Goal: Transaction & Acquisition: Purchase product/service

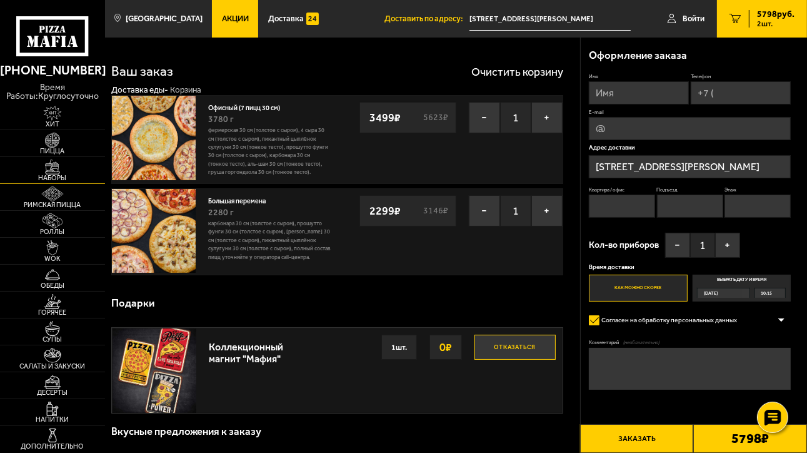
click at [64, 173] on img at bounding box center [52, 166] width 33 height 15
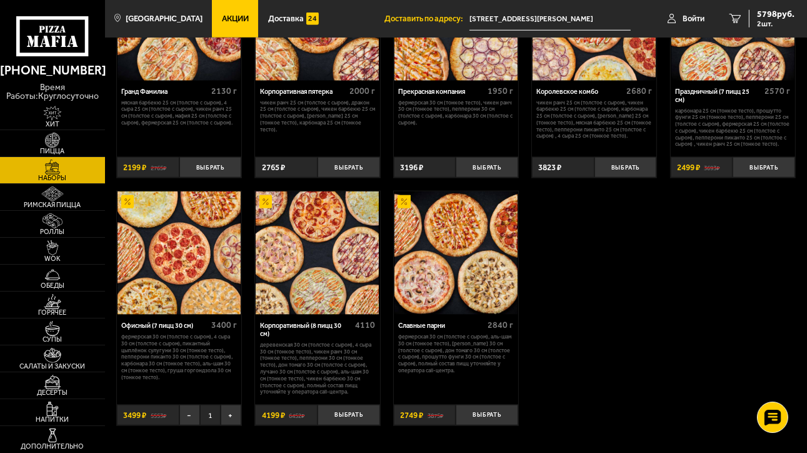
scroll to position [1251, 0]
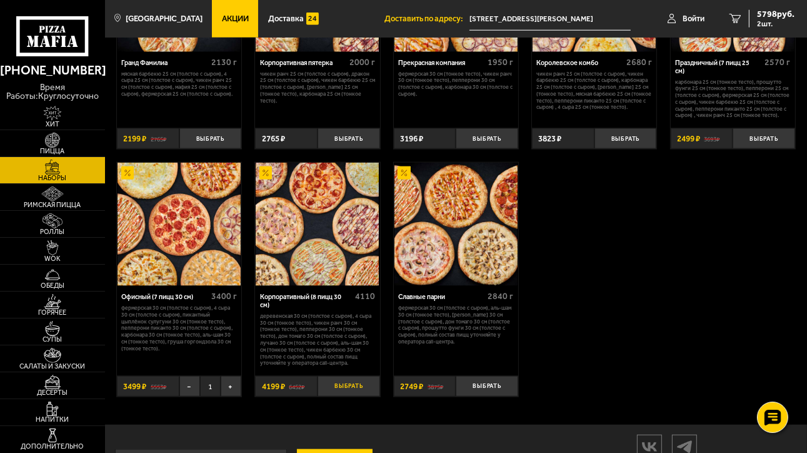
click at [348, 397] on button "Выбрать" at bounding box center [349, 386] width 63 height 21
click at [761, 20] on span "3 шт." at bounding box center [773, 24] width 43 height 8
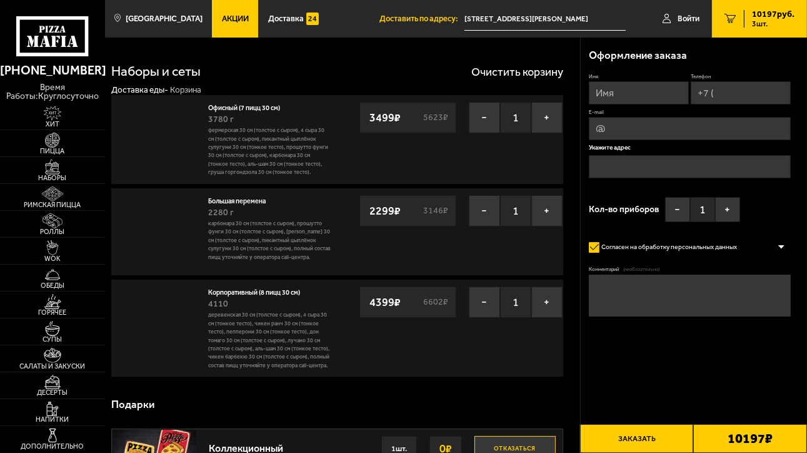
type input "[STREET_ADDRESS][PERSON_NAME]"
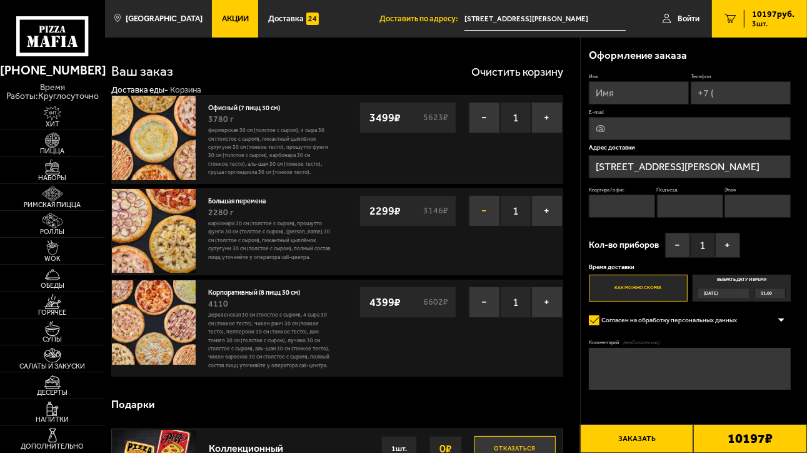
click at [485, 218] on button "−" at bounding box center [484, 210] width 31 height 31
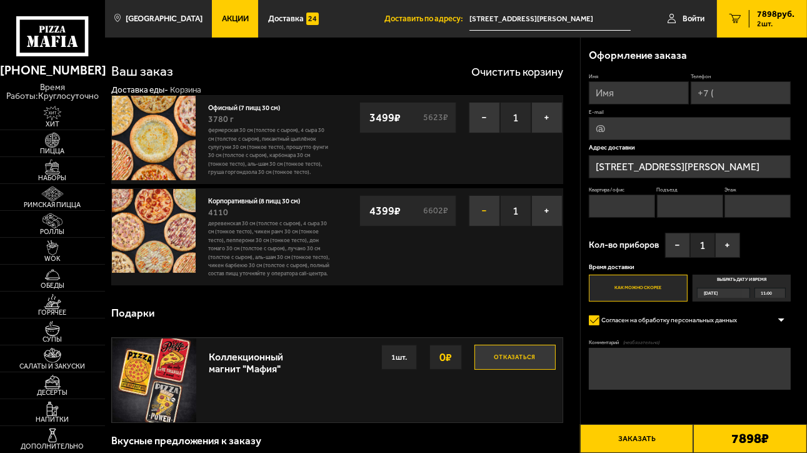
click at [481, 218] on button "−" at bounding box center [484, 210] width 31 height 31
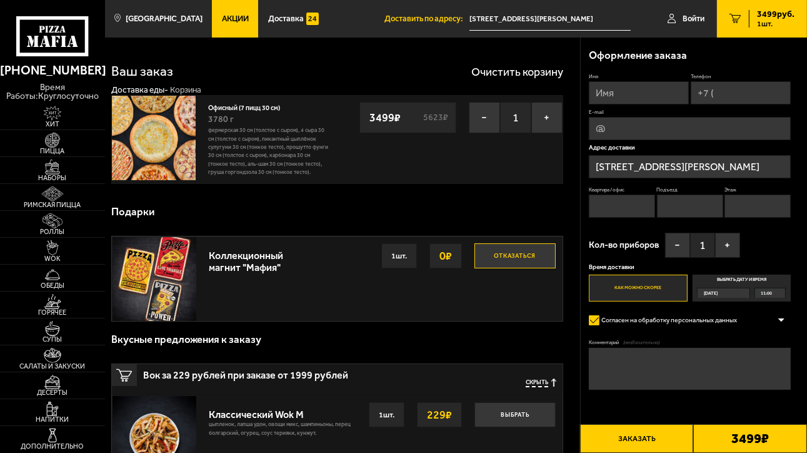
click at [183, 135] on img at bounding box center [154, 138] width 84 height 84
click at [140, 148] on img at bounding box center [154, 138] width 84 height 84
click at [235, 108] on link "Офисный (7 пицц 30 см)" at bounding box center [248, 106] width 80 height 11
click at [655, 97] on input "Имя" at bounding box center [639, 92] width 100 height 23
type input "[PERSON_NAME]"
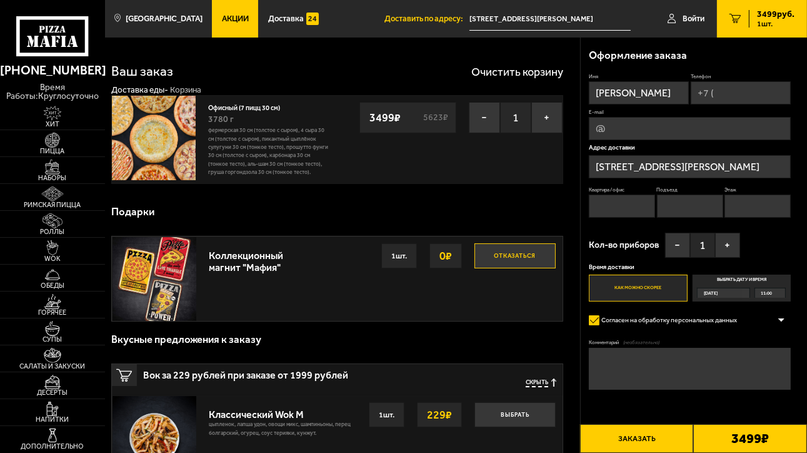
click at [732, 93] on input "Телефон" at bounding box center [741, 92] width 100 height 23
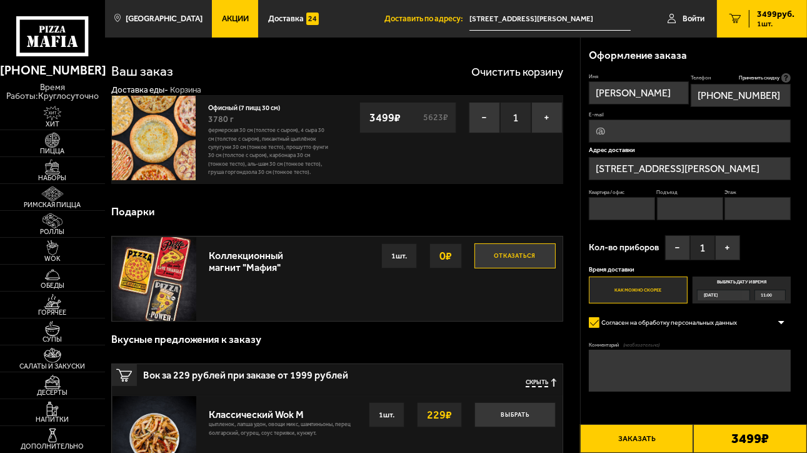
type input "[PHONE_NUMBER]"
click at [619, 209] on input "Квартира / офис" at bounding box center [622, 208] width 66 height 23
type input "стр.3"
click at [669, 210] on input "Подъезд" at bounding box center [690, 208] width 66 height 23
type input "шоу-рум"
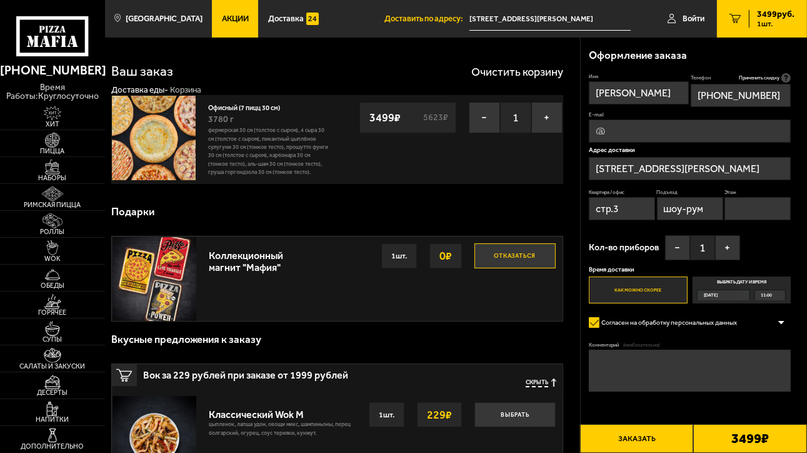
click at [738, 210] on input "Этаж" at bounding box center [758, 208] width 66 height 23
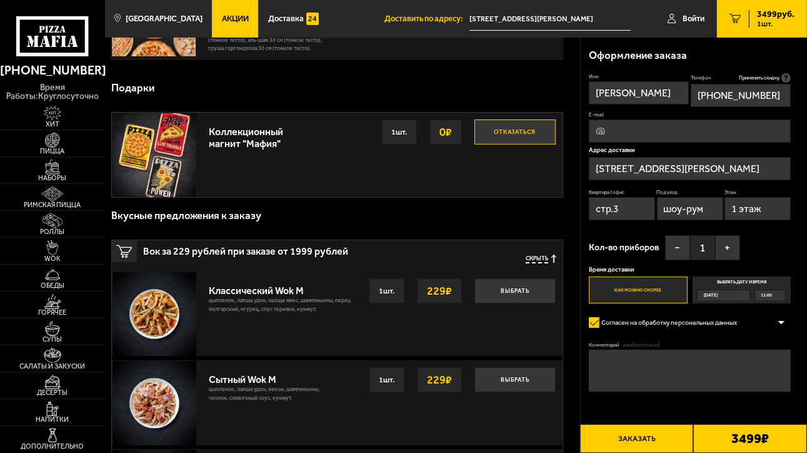
scroll to position [125, 0]
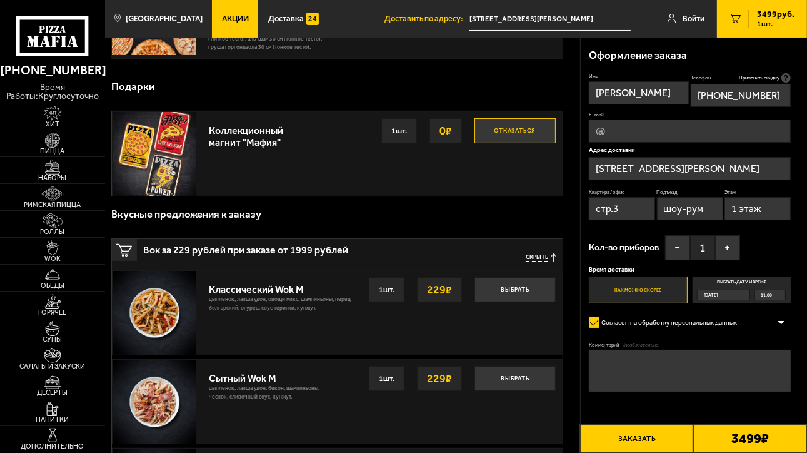
type input "1 этаж"
drag, startPoint x: 774, startPoint y: 294, endPoint x: 762, endPoint y: 295, distance: 11.9
click at [762, 295] on div "11:00" at bounding box center [771, 294] width 31 height 9
click at [0, 0] on input "Выбрать дату и время [DATE] 11:00" at bounding box center [0, 0] width 0 height 0
click at [763, 295] on span "11:00" at bounding box center [766, 294] width 11 height 9
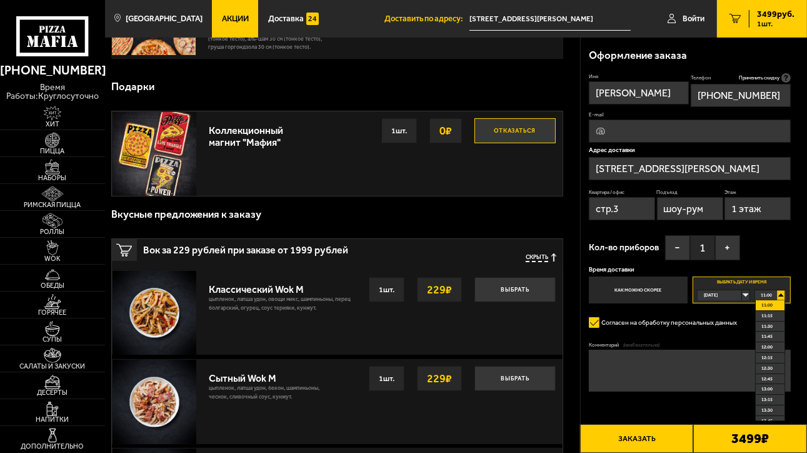
click at [763, 295] on span "11:00" at bounding box center [766, 294] width 11 height 9
click at [781, 296] on div "11:00" at bounding box center [771, 294] width 31 height 9
click at [778, 358] on li "13:45" at bounding box center [770, 358] width 29 height 11
click at [742, 297] on div "[DATE]" at bounding box center [720, 294] width 44 height 9
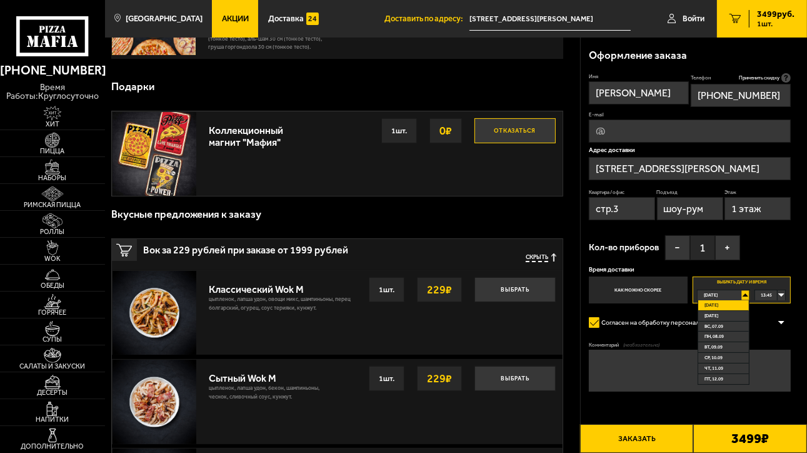
click at [742, 296] on div "[DATE]" at bounding box center [720, 294] width 44 height 9
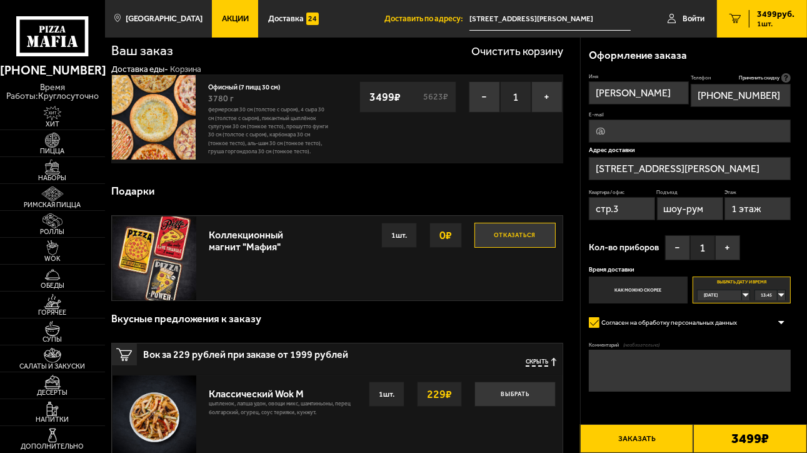
scroll to position [0, 0]
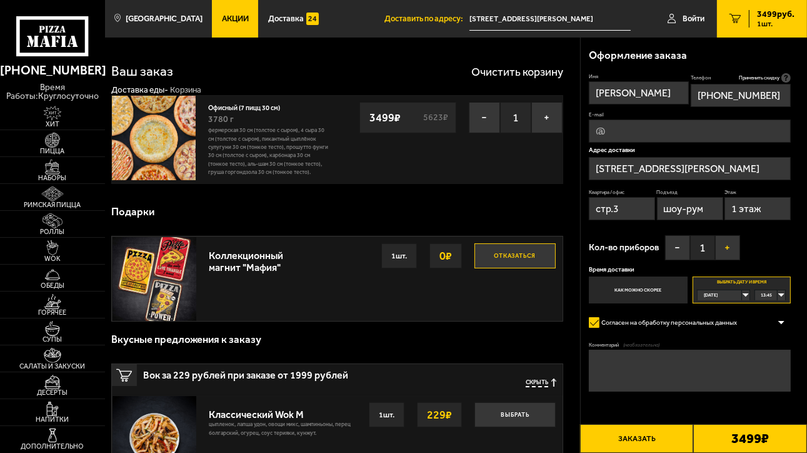
click at [733, 245] on button "+" at bounding box center [728, 247] width 25 height 25
click at [49, 144] on img at bounding box center [52, 140] width 33 height 15
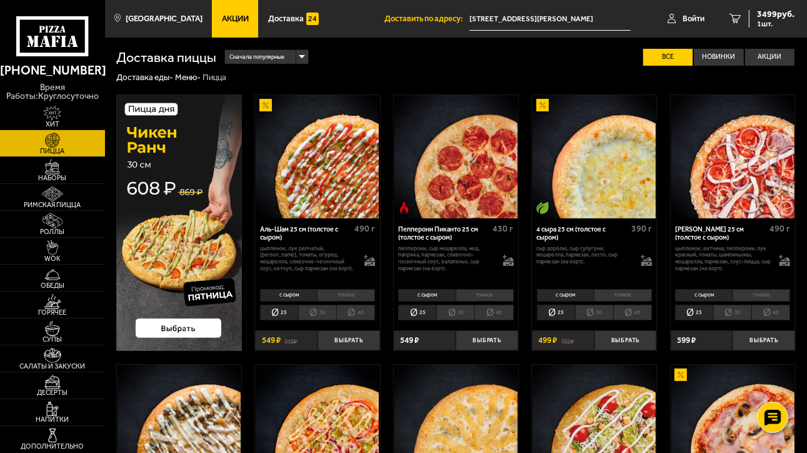
click at [590, 310] on li "30" at bounding box center [594, 313] width 38 height 16
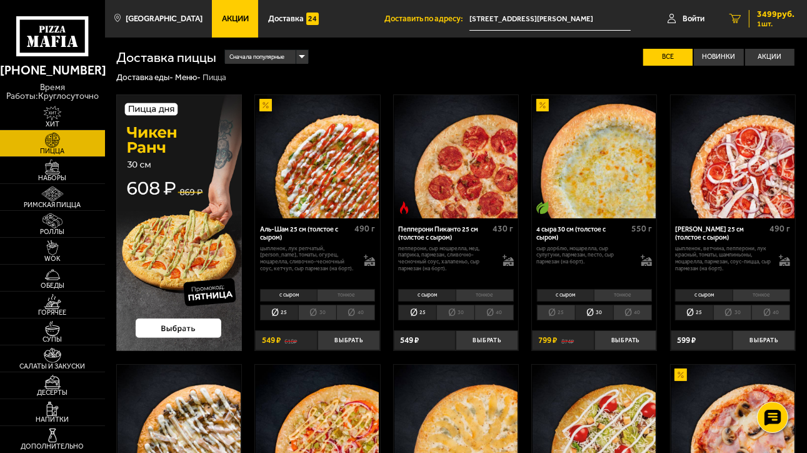
click at [772, 19] on div "3499 руб. 1 шт." at bounding box center [772, 19] width 46 height 18
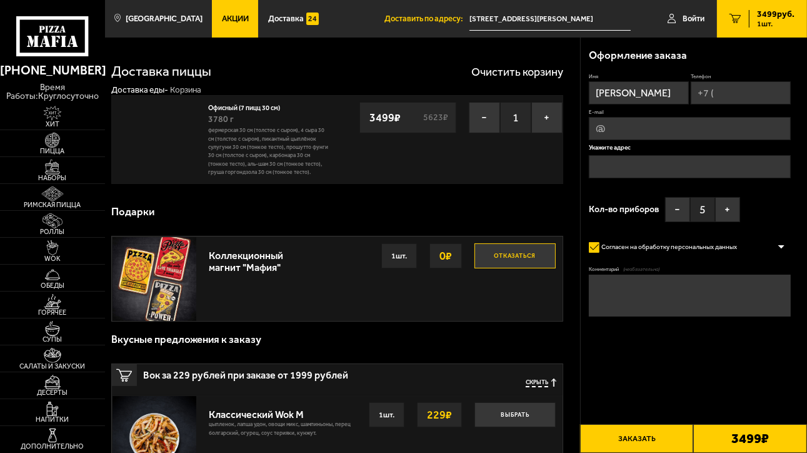
type input "[STREET_ADDRESS][PERSON_NAME]"
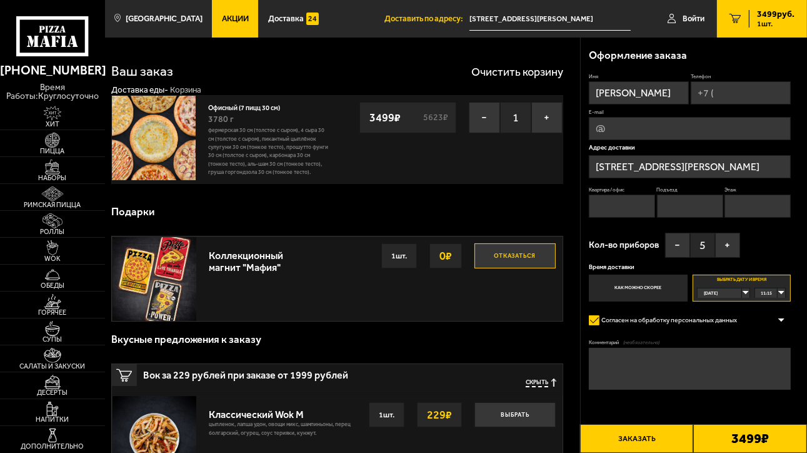
click at [744, 94] on input "Телефон" at bounding box center [741, 92] width 100 height 23
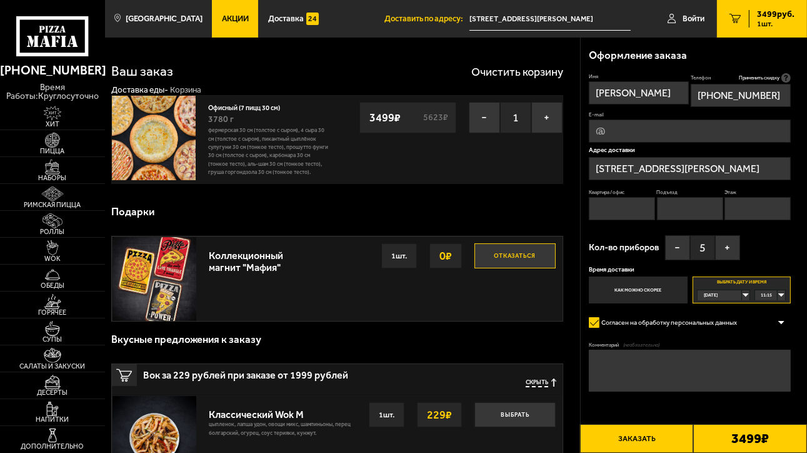
type input "[PHONE_NUMBER]"
click at [609, 211] on input "Квартира / офис" at bounding box center [622, 208] width 66 height 23
click at [612, 211] on input "Квартира / офис" at bounding box center [622, 208] width 66 height 23
click at [615, 210] on input "Квартира / офис" at bounding box center [622, 208] width 66 height 23
type input "стр.3"
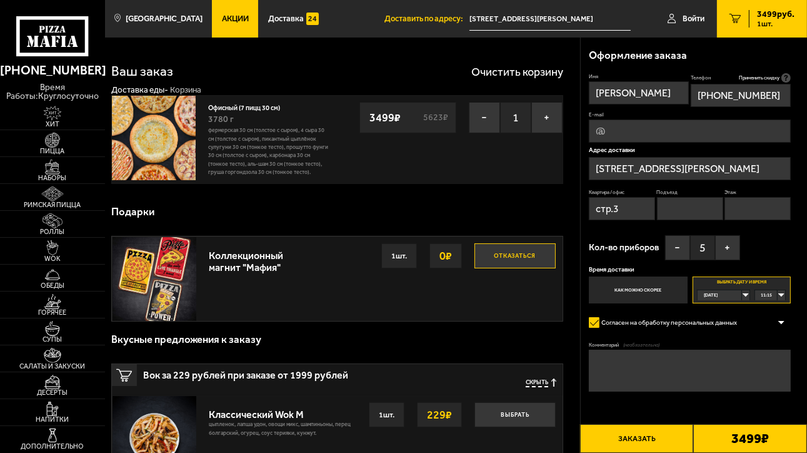
click at [666, 207] on input "Подъезд" at bounding box center [690, 208] width 66 height 23
drag, startPoint x: 686, startPoint y: 208, endPoint x: 654, endPoint y: 205, distance: 32.0
click at [654, 205] on div "Квартира / офис стр.3 Подъезд шоу-рум [PERSON_NAME]" at bounding box center [690, 207] width 202 height 36
click at [702, 210] on input "[PERSON_NAME]" at bounding box center [690, 208] width 66 height 23
drag, startPoint x: 666, startPoint y: 209, endPoint x: 664, endPoint y: 240, distance: 31.3
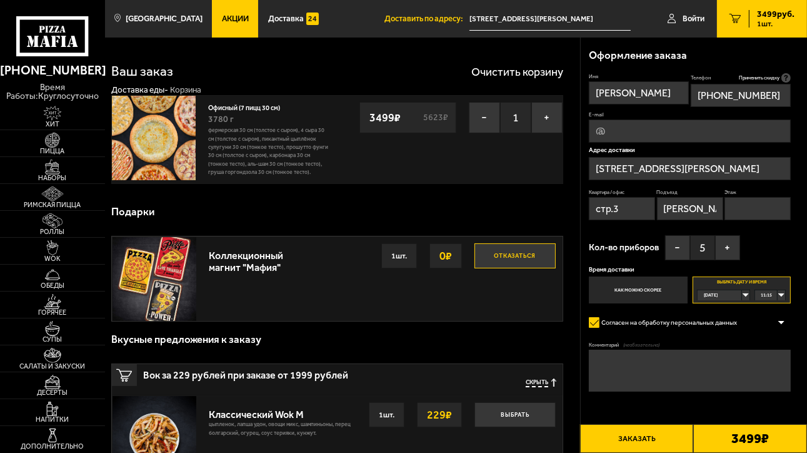
click at [665, 209] on input "[PERSON_NAME]" at bounding box center [690, 208] width 66 height 23
click at [696, 211] on input "[PERSON_NAME]" at bounding box center [690, 208] width 66 height 23
paste input "шоу-рум"
type input "[PERSON_NAME]-рум"
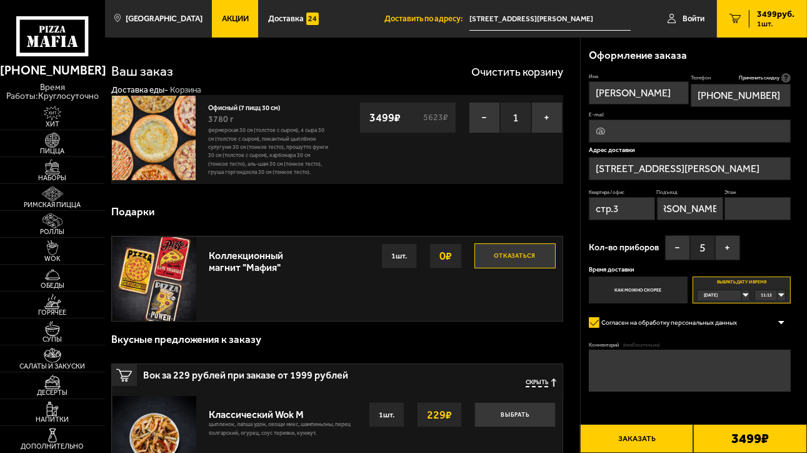
click at [747, 208] on input "Этаж" at bounding box center [758, 208] width 66 height 23
type input "1 этаж"
click at [781, 295] on div "11:15" at bounding box center [771, 294] width 31 height 9
click at [774, 410] on li "13:45" at bounding box center [770, 410] width 29 height 11
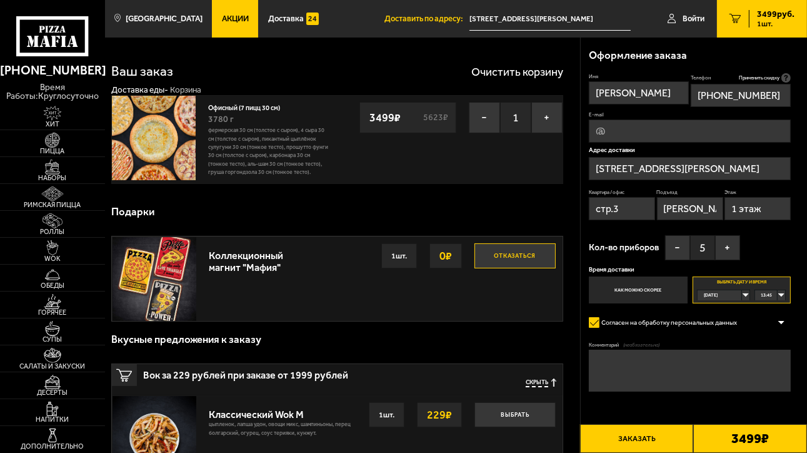
click at [633, 132] on input "E-mail" at bounding box center [690, 130] width 202 height 23
type input "[EMAIL_ADDRESS][DOMAIN_NAME]"
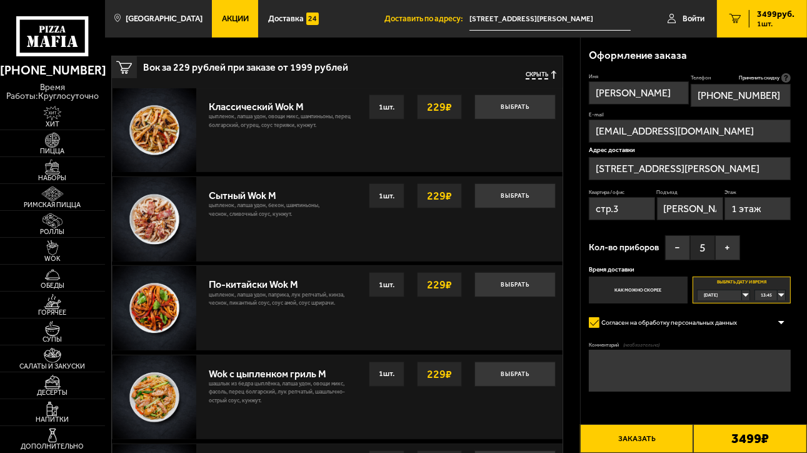
scroll to position [313, 0]
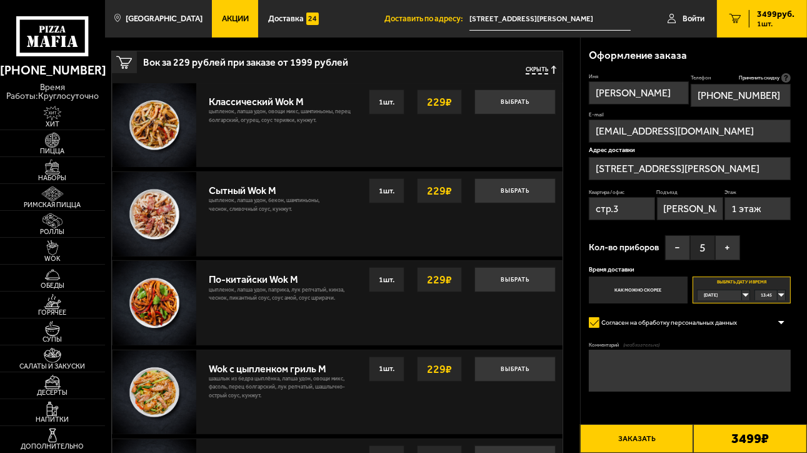
click at [640, 440] on button "Заказать" at bounding box center [637, 438] width 114 height 29
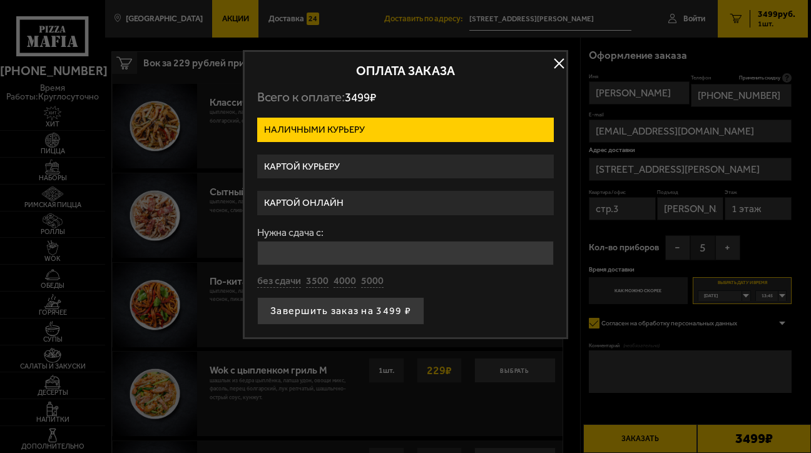
click at [343, 164] on label "Картой курьеру" at bounding box center [405, 166] width 296 height 24
click at [0, 0] on input "Картой курьеру" at bounding box center [0, 0] width 0 height 0
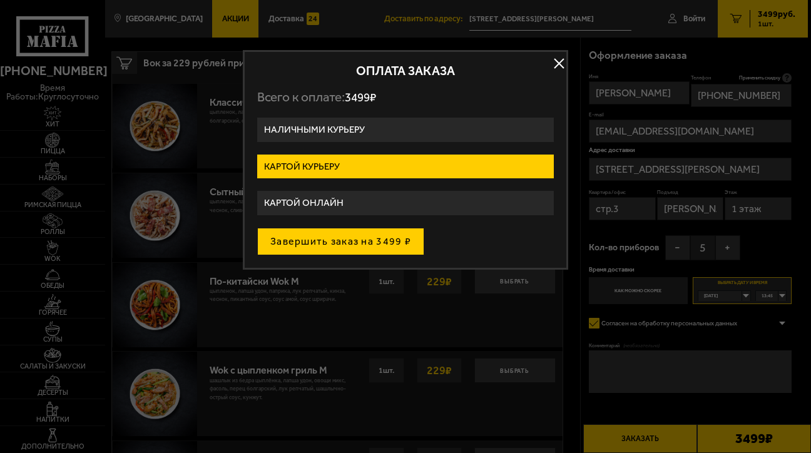
click at [366, 243] on button "Завершить заказ на 3499 ₽" at bounding box center [340, 242] width 167 height 28
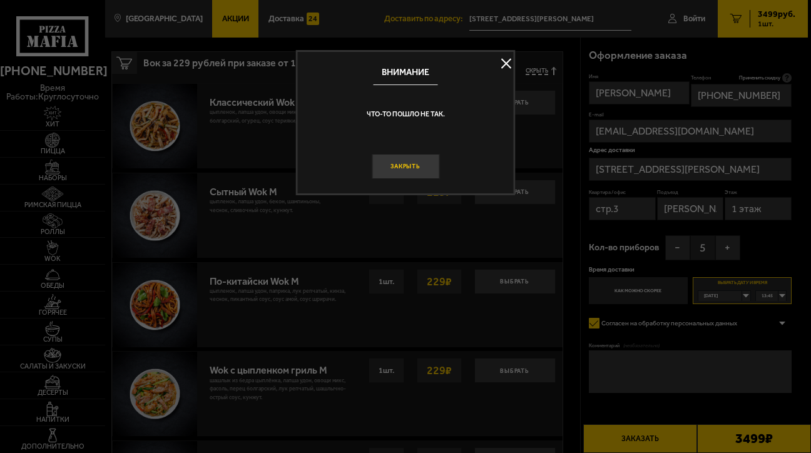
click at [399, 165] on button "Закрыть" at bounding box center [406, 167] width 68 height 26
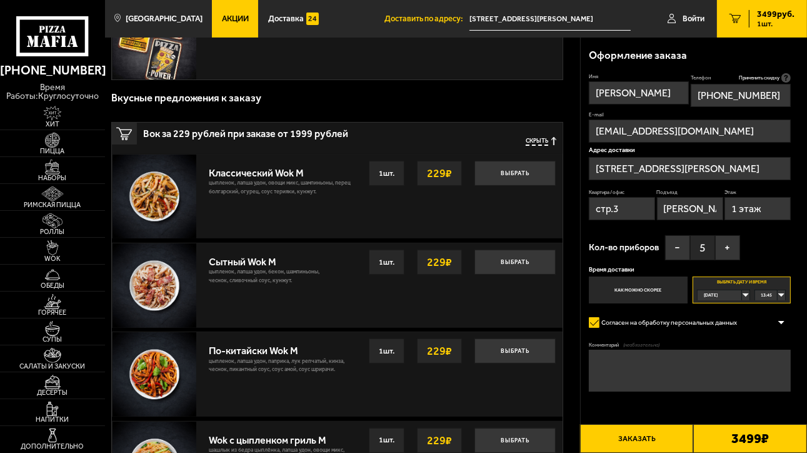
scroll to position [125, 0]
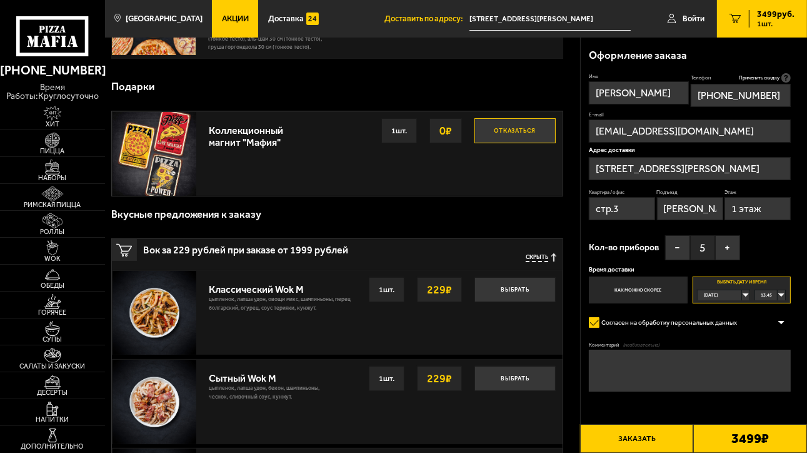
click at [536, 261] on span "Скрыть" at bounding box center [537, 257] width 23 height 8
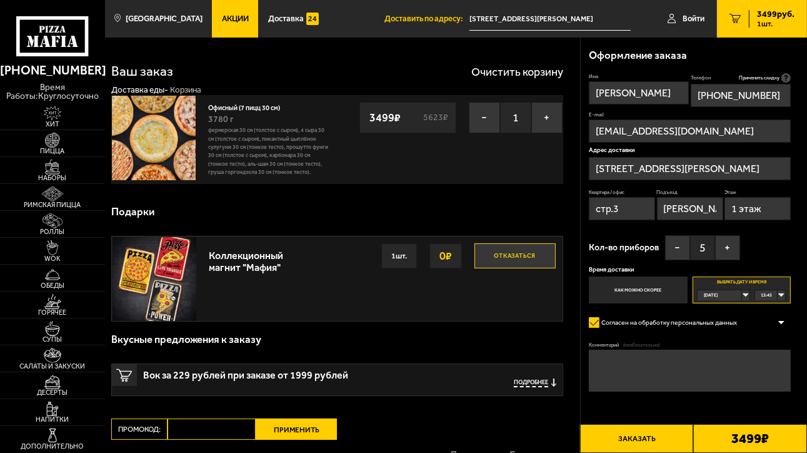
scroll to position [63, 0]
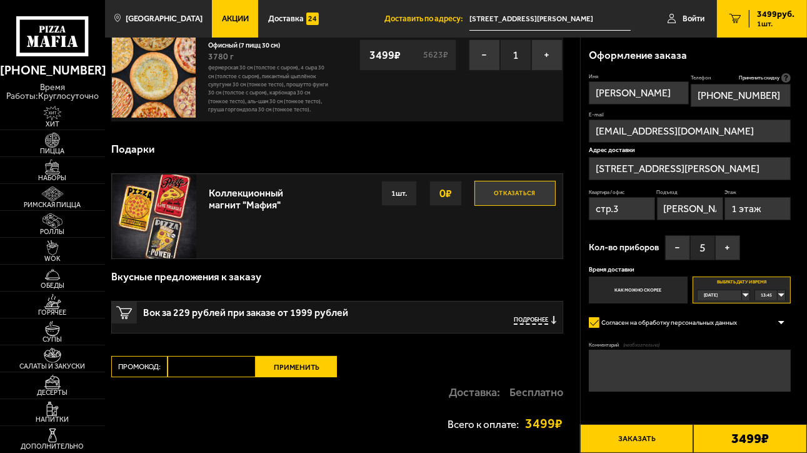
click at [659, 438] on button "Заказать" at bounding box center [637, 438] width 114 height 29
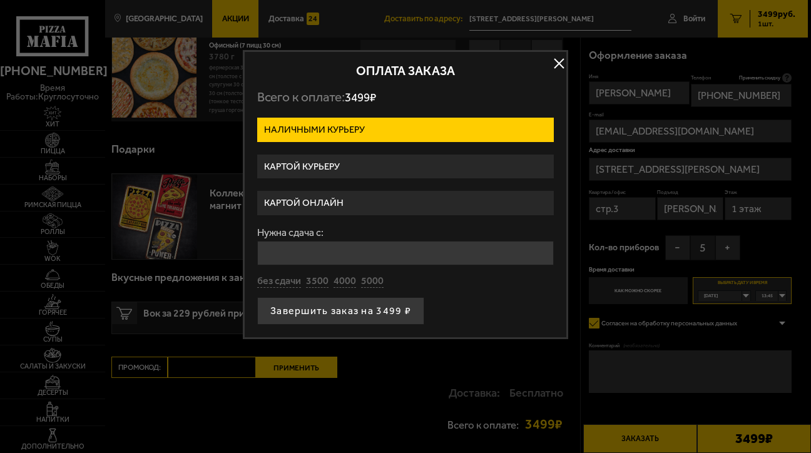
click at [333, 168] on label "Картой курьеру" at bounding box center [405, 166] width 296 height 24
click at [0, 0] on input "Картой курьеру" at bounding box center [0, 0] width 0 height 0
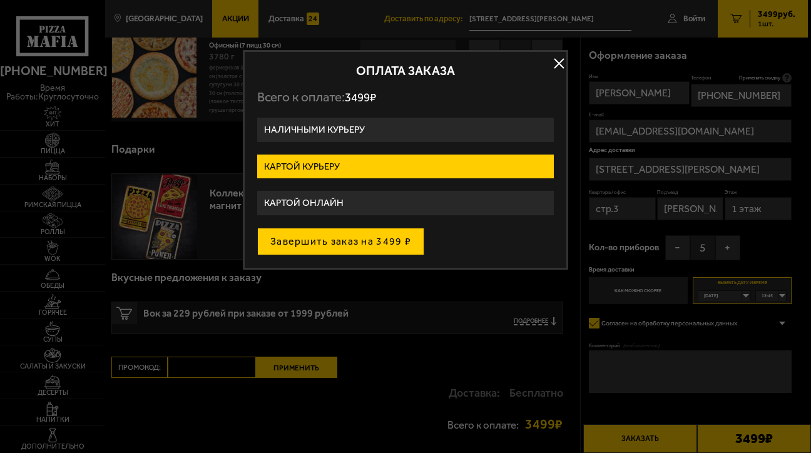
click at [320, 238] on button "Завершить заказ на 3499 ₽" at bounding box center [340, 242] width 167 height 28
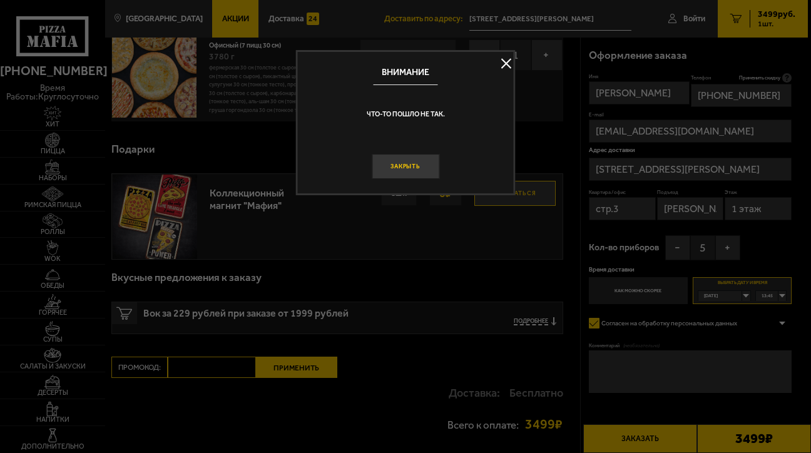
click at [401, 168] on button "Закрыть" at bounding box center [406, 167] width 68 height 26
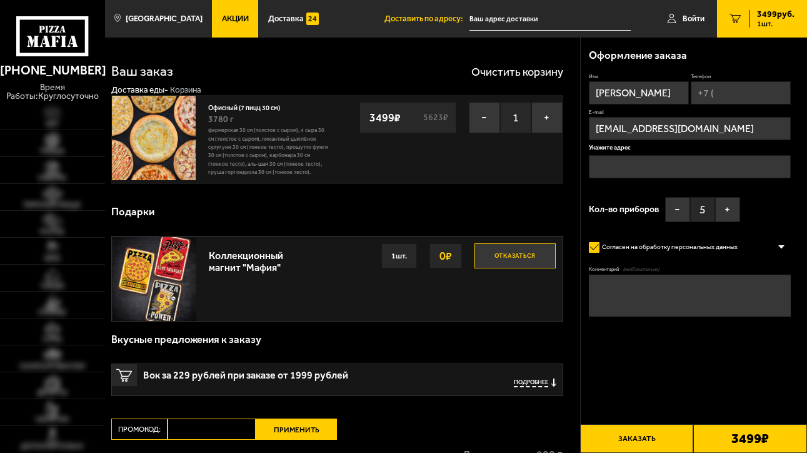
type input "[STREET_ADDRESS][PERSON_NAME]"
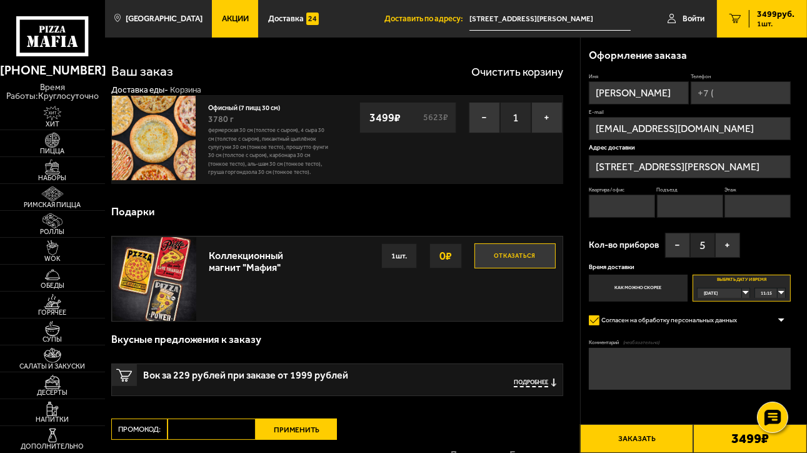
click at [781, 293] on div "11:15" at bounding box center [771, 292] width 31 height 9
click at [774, 343] on li "13:45" at bounding box center [770, 345] width 29 height 11
click at [610, 206] on input "Квартира / офис" at bounding box center [622, 206] width 66 height 23
type input "стр.3"
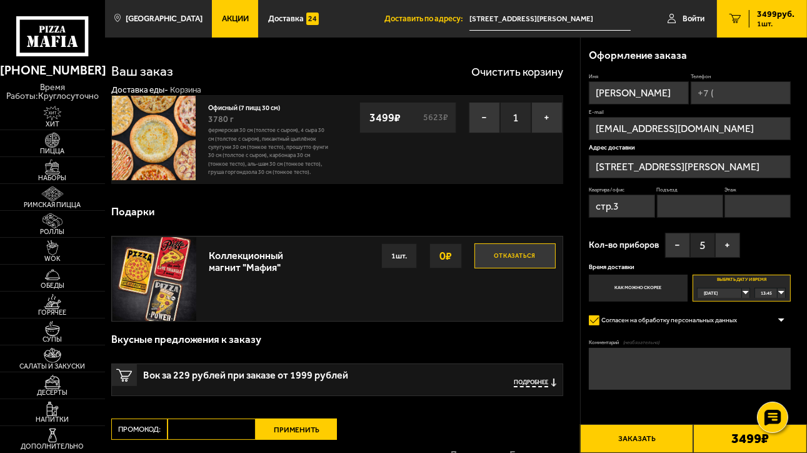
click at [688, 205] on input "Подъезд" at bounding box center [690, 206] width 66 height 23
type input "[PERSON_NAME]-рум"
click at [741, 209] on input "Этаж" at bounding box center [758, 206] width 66 height 23
type input "1 этаж"
click at [650, 440] on button "Заказать" at bounding box center [637, 438] width 114 height 29
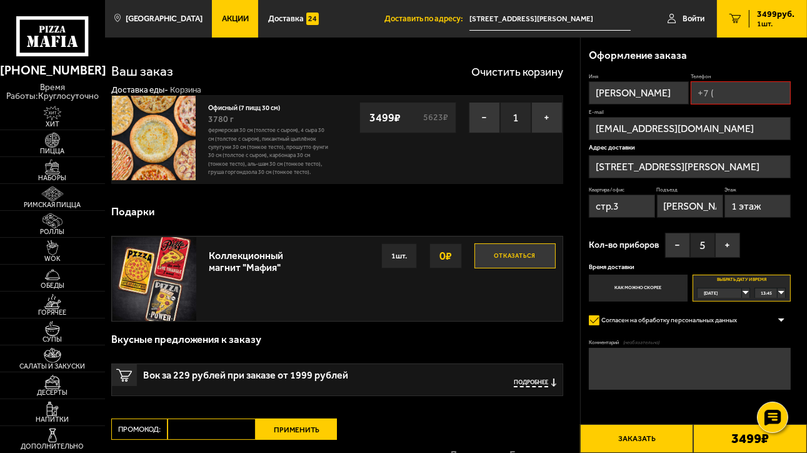
click at [735, 98] on input "Телефон" at bounding box center [741, 92] width 100 height 23
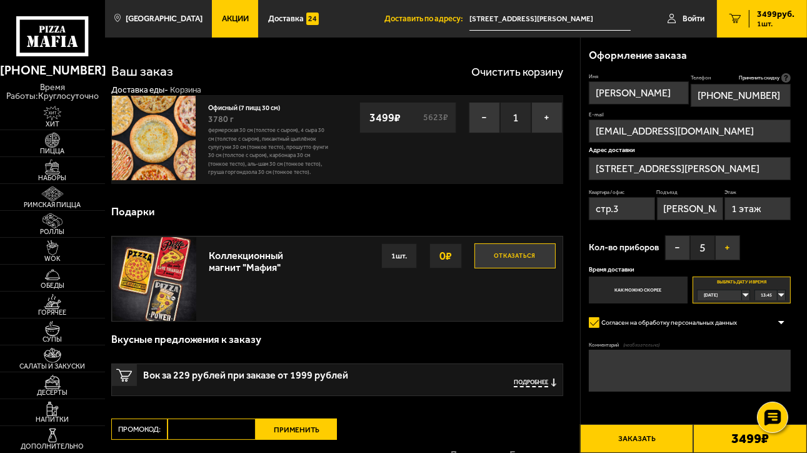
type input "[PHONE_NUMBER]"
click at [635, 438] on button "Заказать" at bounding box center [637, 438] width 114 height 29
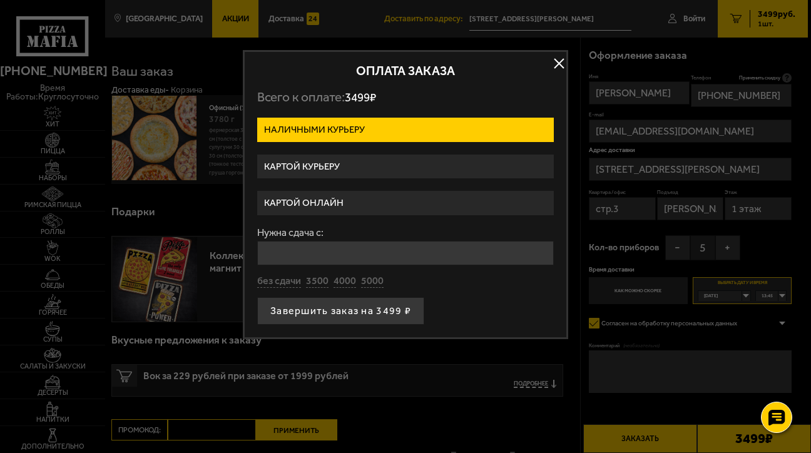
click at [328, 163] on label "Картой курьеру" at bounding box center [405, 166] width 296 height 24
click at [0, 0] on input "Картой курьеру" at bounding box center [0, 0] width 0 height 0
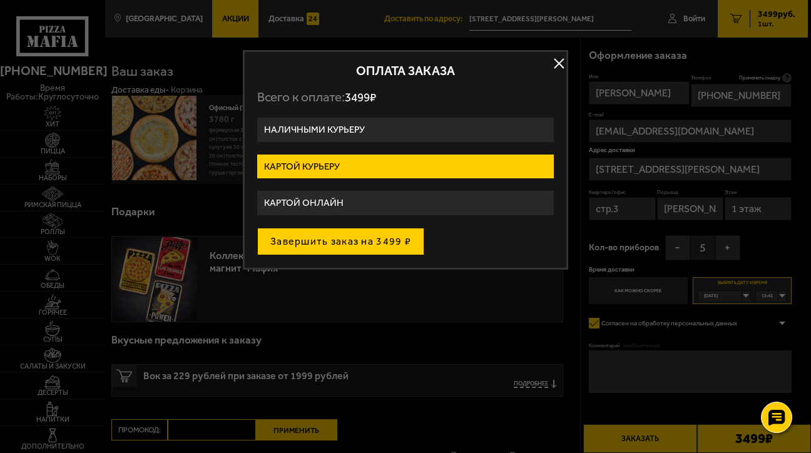
click at [332, 236] on button "Завершить заказ на 3499 ₽" at bounding box center [340, 242] width 167 height 28
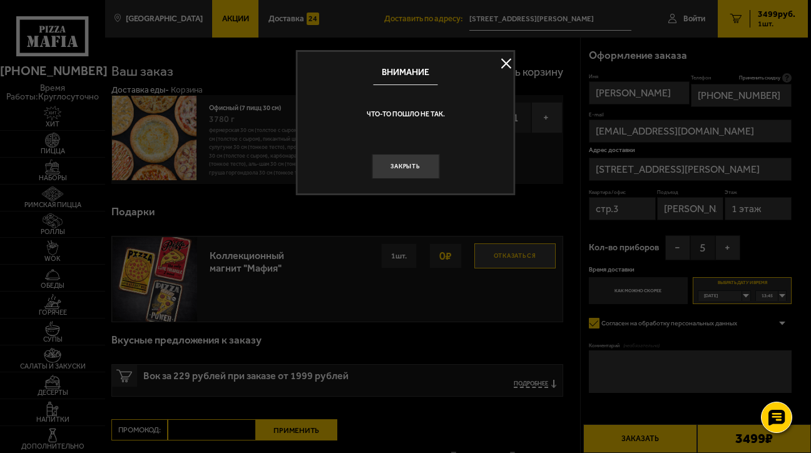
click at [405, 180] on div "Внимание Что-то пошло не так. Закрыть" at bounding box center [406, 122] width 220 height 145
click at [400, 170] on button "Закрыть" at bounding box center [406, 167] width 68 height 26
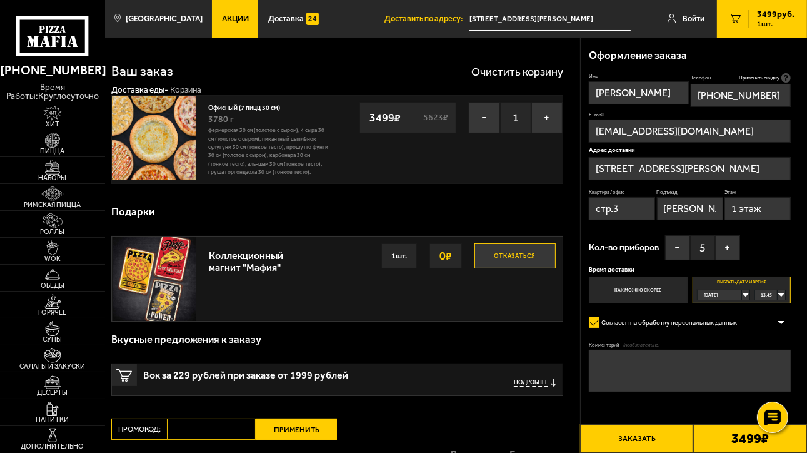
click at [683, 208] on input "[PERSON_NAME]-рум" at bounding box center [690, 208] width 66 height 23
drag, startPoint x: 662, startPoint y: 208, endPoint x: 722, endPoint y: 210, distance: 60.1
click at [722, 210] on input "[PERSON_NAME]-рум" at bounding box center [690, 208] width 66 height 23
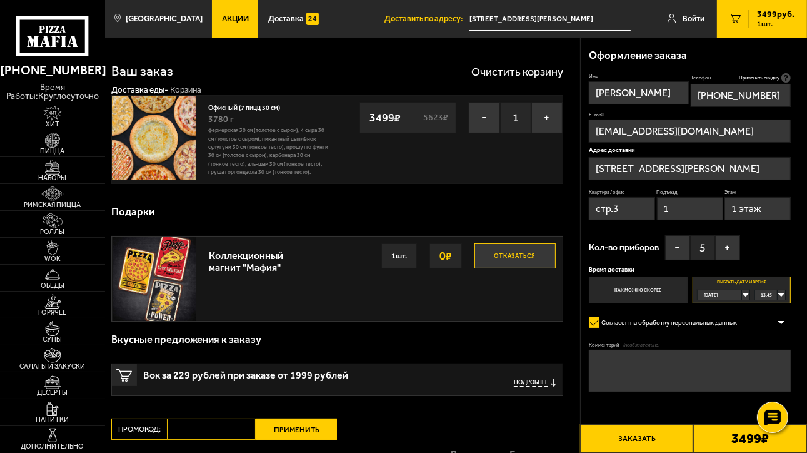
type input "1"
drag, startPoint x: 627, startPoint y: 210, endPoint x: 590, endPoint y: 209, distance: 36.9
click at [590, 209] on input "стр.3" at bounding box center [622, 208] width 66 height 23
click at [766, 206] on input "1 этаж" at bounding box center [758, 208] width 66 height 23
drag, startPoint x: 737, startPoint y: 210, endPoint x: 810, endPoint y: 205, distance: 73.4
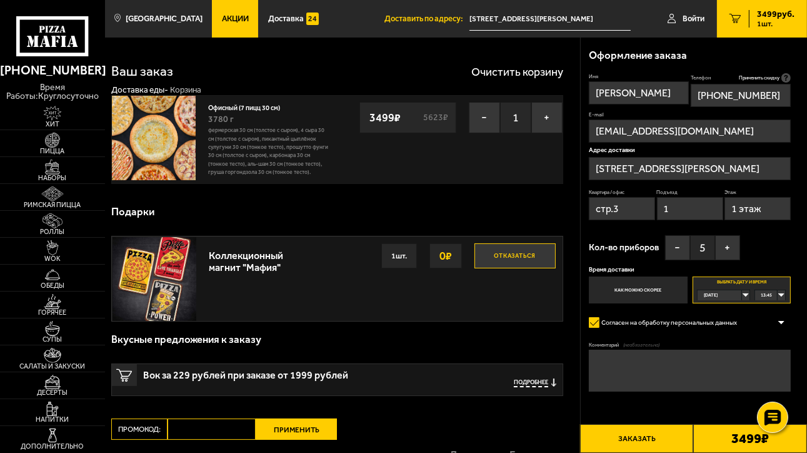
click at [807, 209] on html "(812) 333 22 22 время работы: круглосуточно Хит Пицца Наборы Римская пицца Ролл…" at bounding box center [403, 313] width 807 height 626
type input "1"
click at [783, 251] on div "Имя Тамара Телефон Применить скидку Вы будете зарегистрированы автоматически. +…" at bounding box center [690, 188] width 202 height 231
click at [760, 100] on input "[PHONE_NUMBER]" at bounding box center [741, 95] width 100 height 23
type input "[PHONE_NUMBER]"
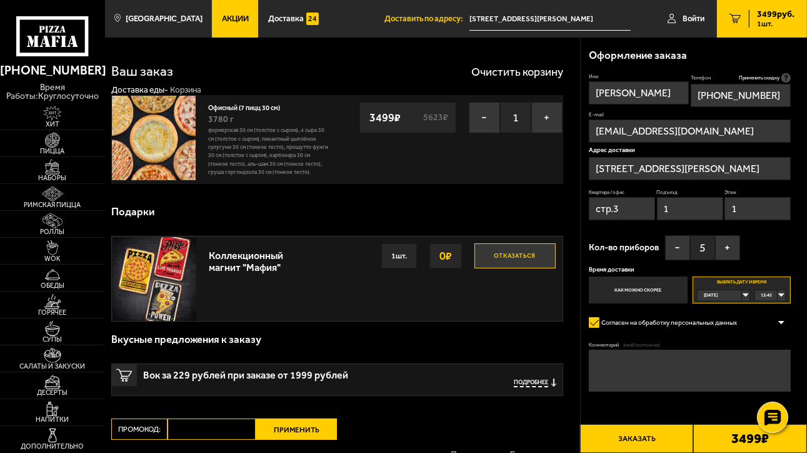
click at [629, 441] on button "Заказать" at bounding box center [637, 438] width 114 height 29
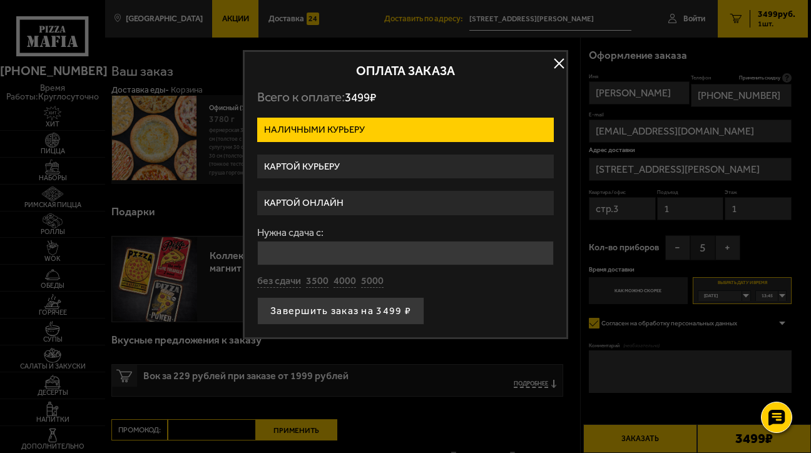
click at [305, 163] on label "Картой курьеру" at bounding box center [405, 166] width 296 height 24
click at [0, 0] on input "Картой курьеру" at bounding box center [0, 0] width 0 height 0
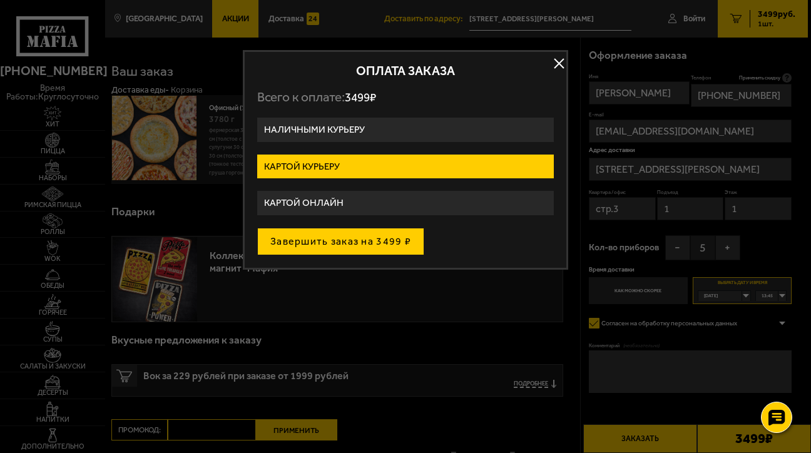
click at [363, 240] on button "Завершить заказ на 3499 ₽" at bounding box center [340, 242] width 167 height 28
